Goal: Transaction & Acquisition: Purchase product/service

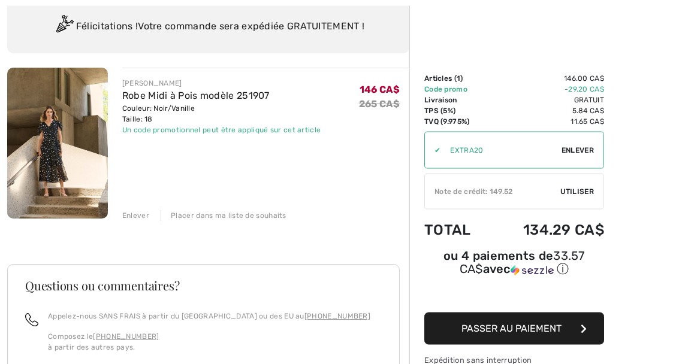
scroll to position [84, 0]
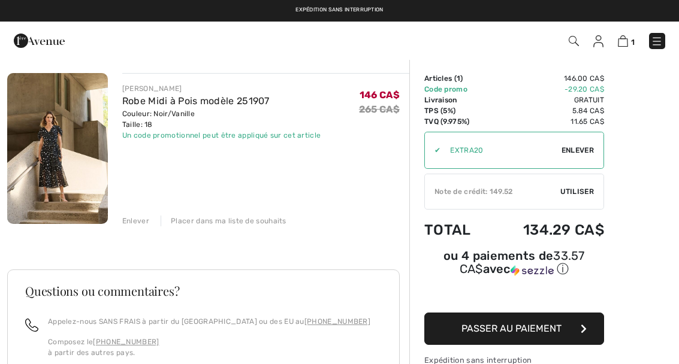
click at [568, 185] on div "✔ Note de crédit: 149.52 Utiliser Enlever" at bounding box center [514, 192] width 180 height 36
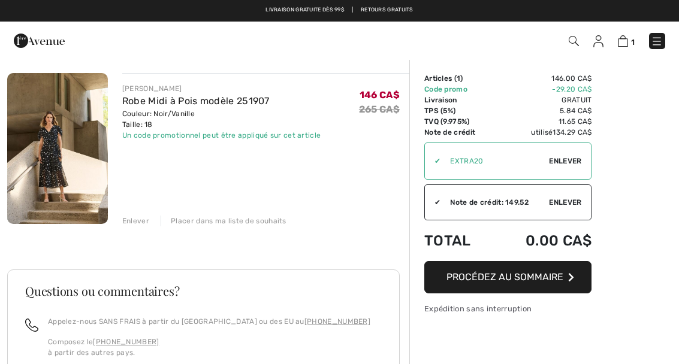
click at [498, 279] on span "Procédez au sommaire" at bounding box center [504, 276] width 117 height 11
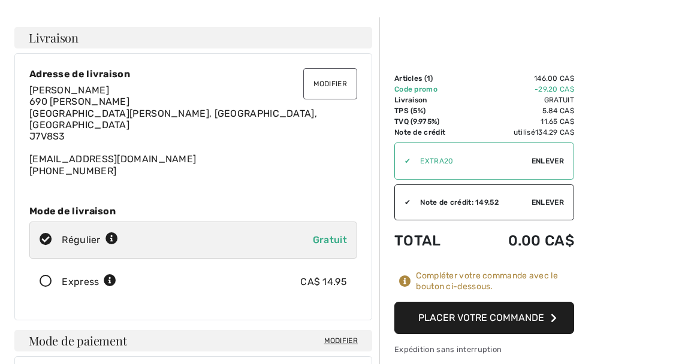
scroll to position [44, 0]
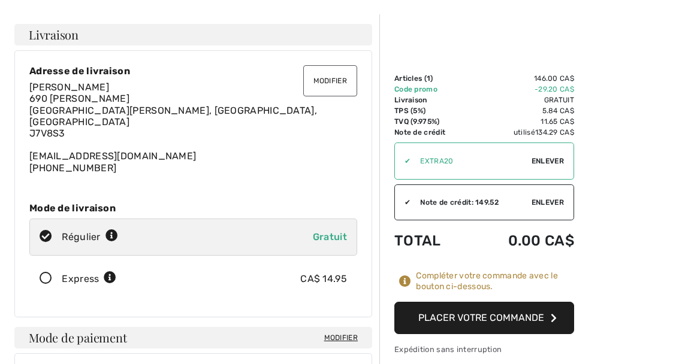
click at [492, 326] on button "Placer votre commande" at bounding box center [484, 318] width 180 height 32
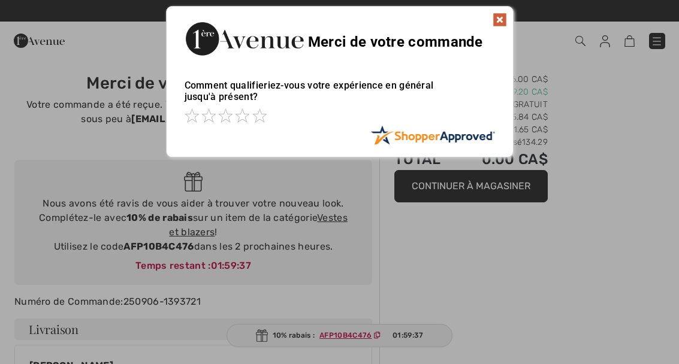
click at [502, 14] on img at bounding box center [499, 20] width 14 height 14
